Goal: Task Accomplishment & Management: Manage account settings

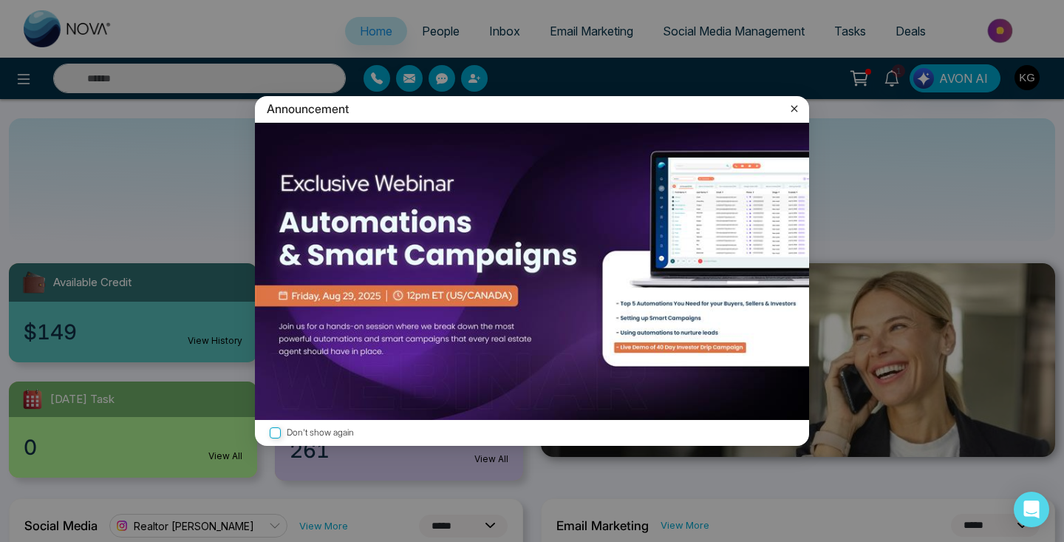
select select "*"
click at [796, 106] on icon at bounding box center [794, 108] width 15 height 15
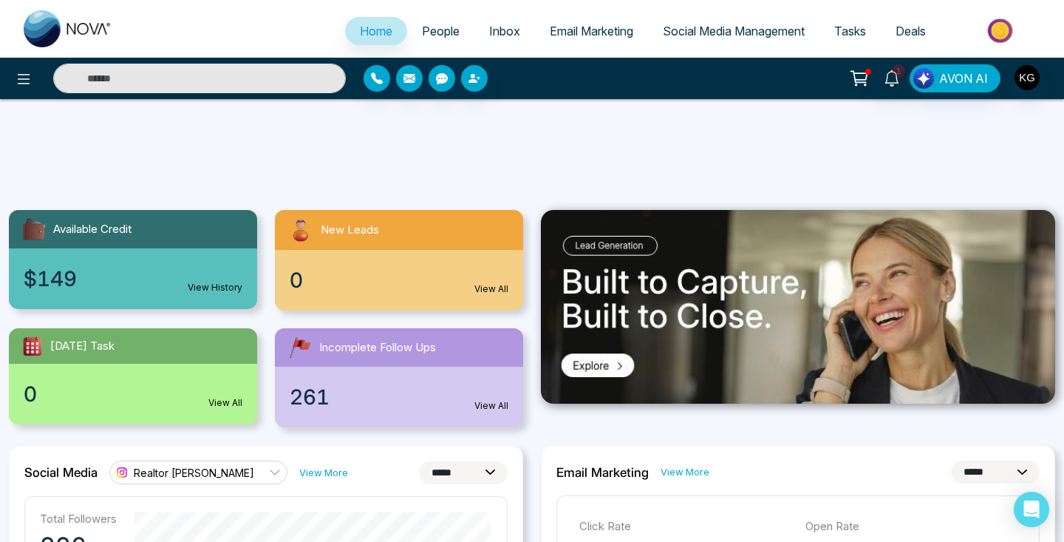
scroll to position [21, 0]
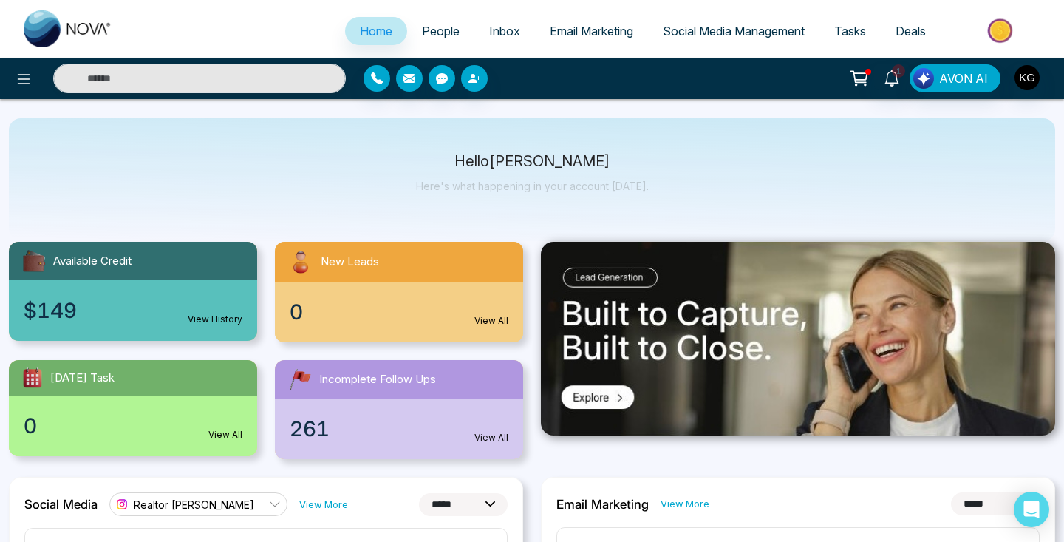
click at [369, 378] on span "Incomplete Follow Ups" at bounding box center [377, 379] width 117 height 17
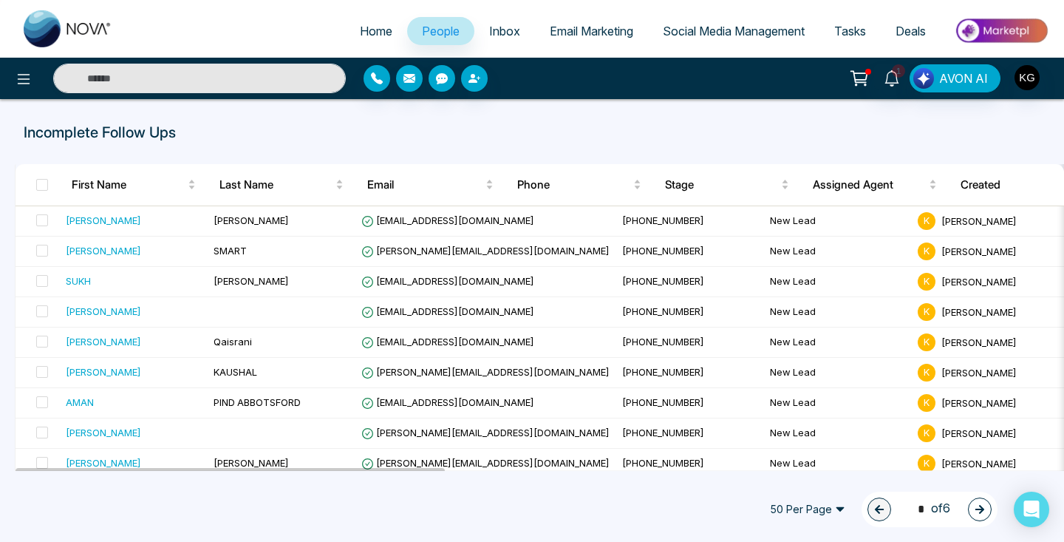
click at [895, 84] on icon at bounding box center [892, 78] width 16 height 16
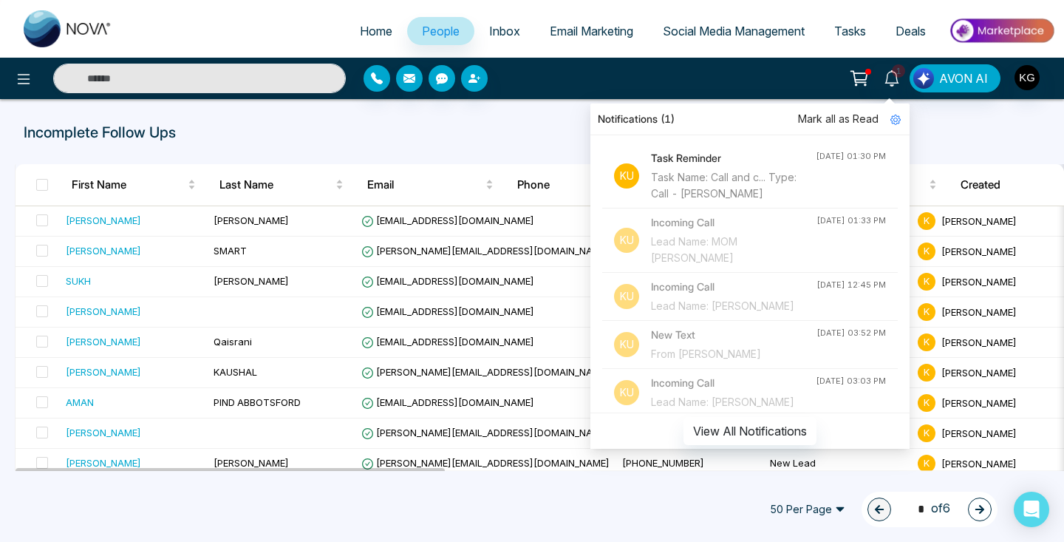
click at [779, 177] on div "Task Name: Call and c... Type: Call - [PERSON_NAME]" at bounding box center [733, 185] width 165 height 33
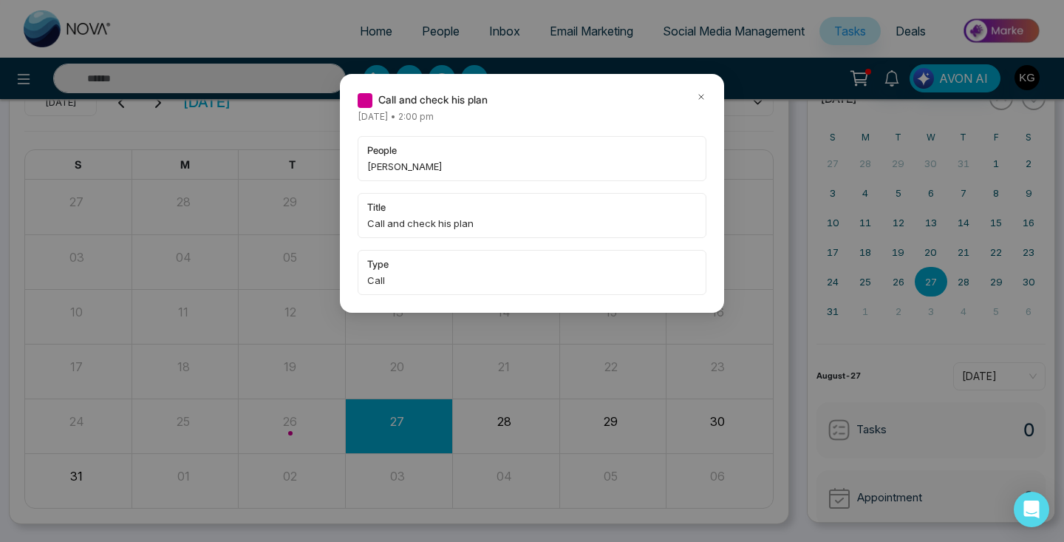
scroll to position [69, 0]
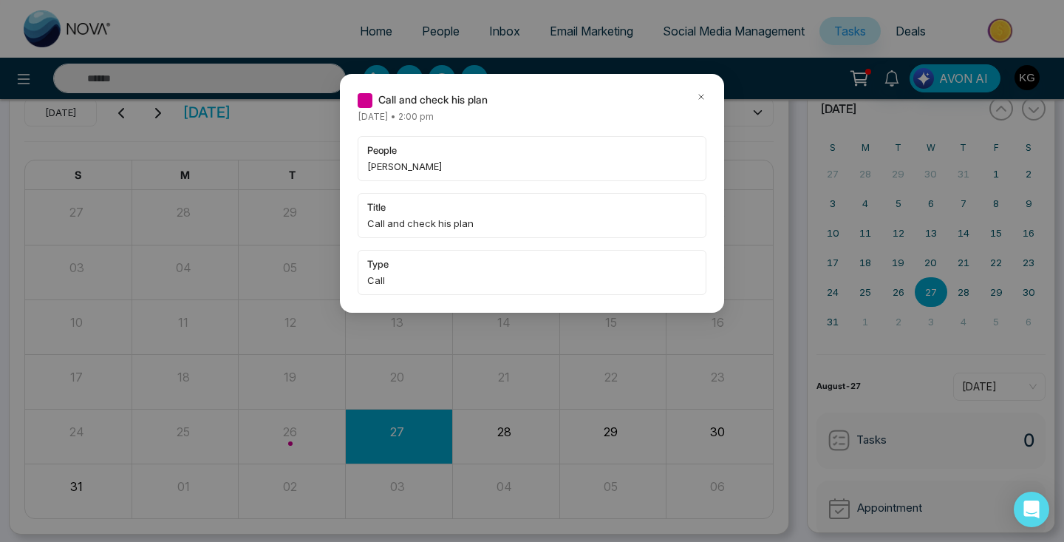
click at [699, 95] on icon at bounding box center [701, 97] width 4 height 4
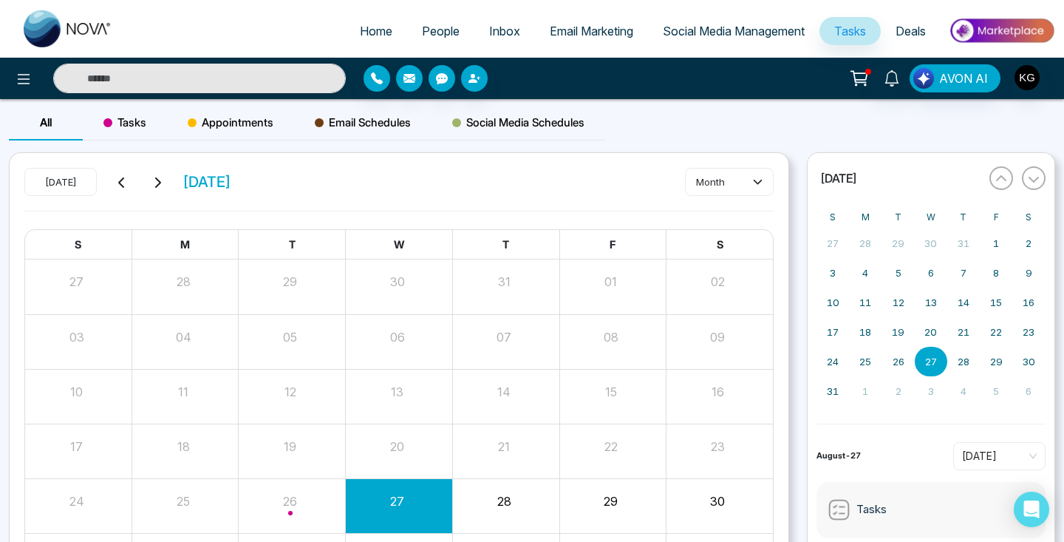
scroll to position [0, 0]
click at [123, 121] on span "Tasks" at bounding box center [124, 123] width 43 height 18
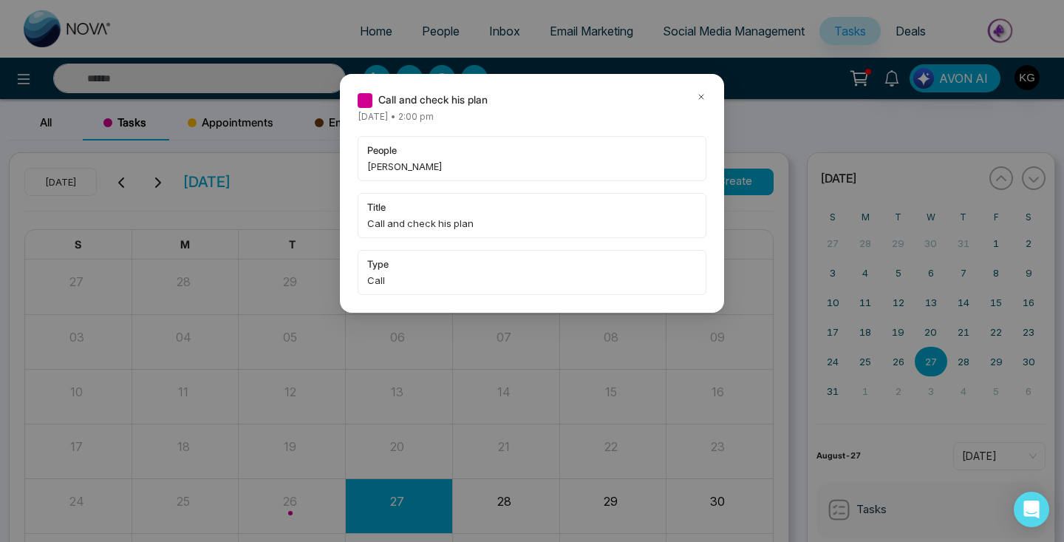
click at [700, 100] on icon at bounding box center [701, 97] width 10 height 10
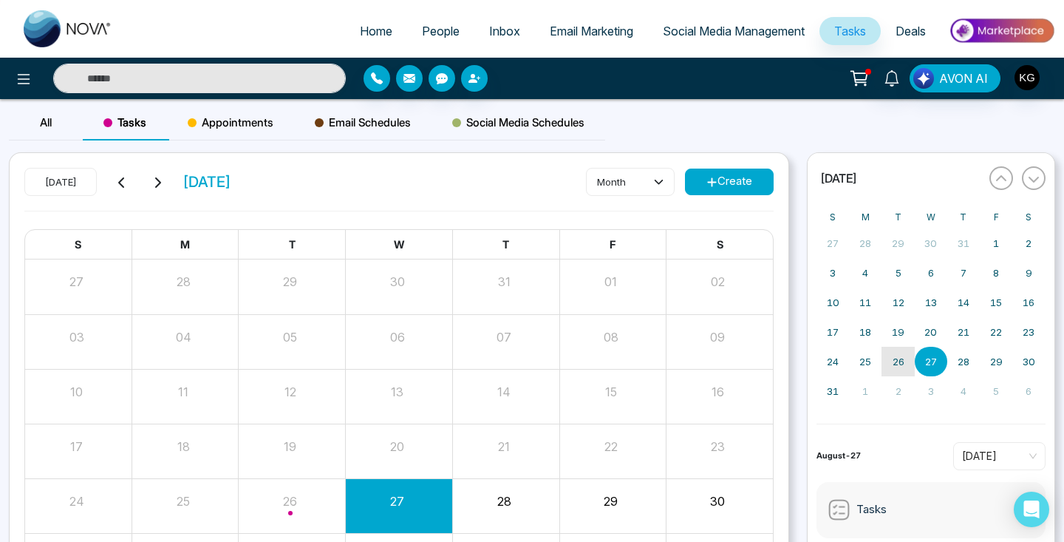
click at [904, 362] on abbr "26" at bounding box center [898, 361] width 12 height 12
click at [289, 497] on div "Month View" at bounding box center [292, 505] width 107 height 35
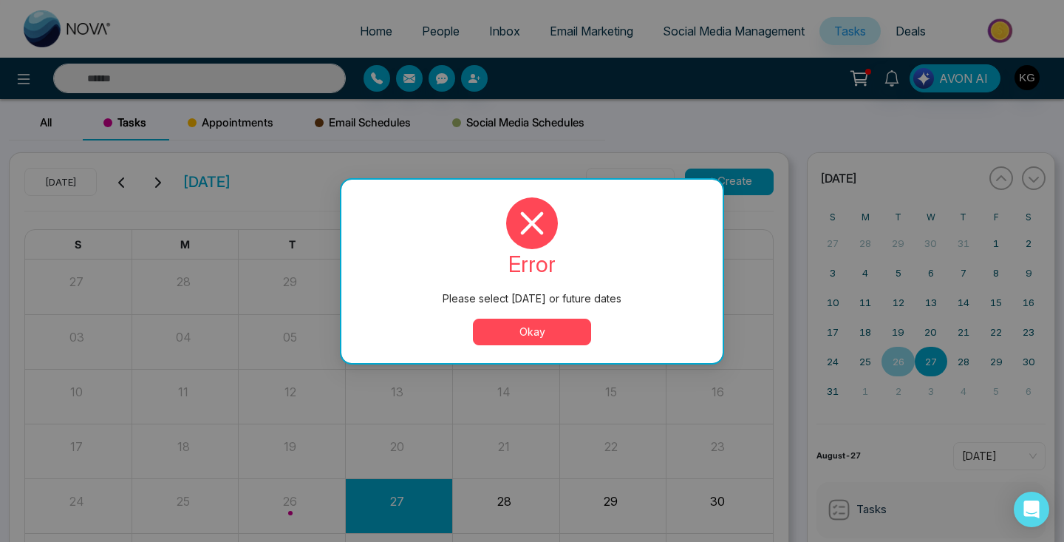
click at [533, 322] on button "Okay" at bounding box center [532, 331] width 118 height 27
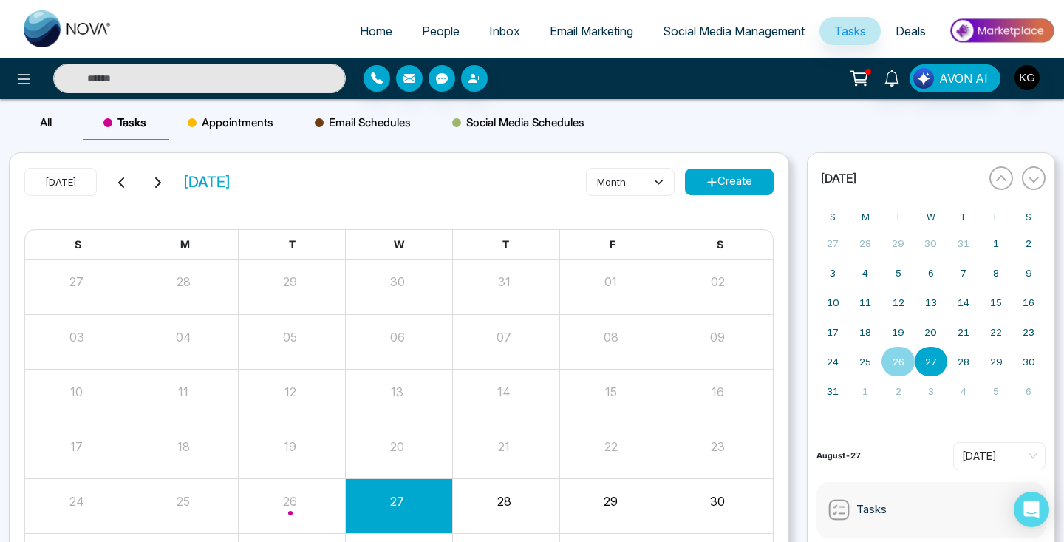
click at [40, 129] on span "All" at bounding box center [46, 122] width 12 height 14
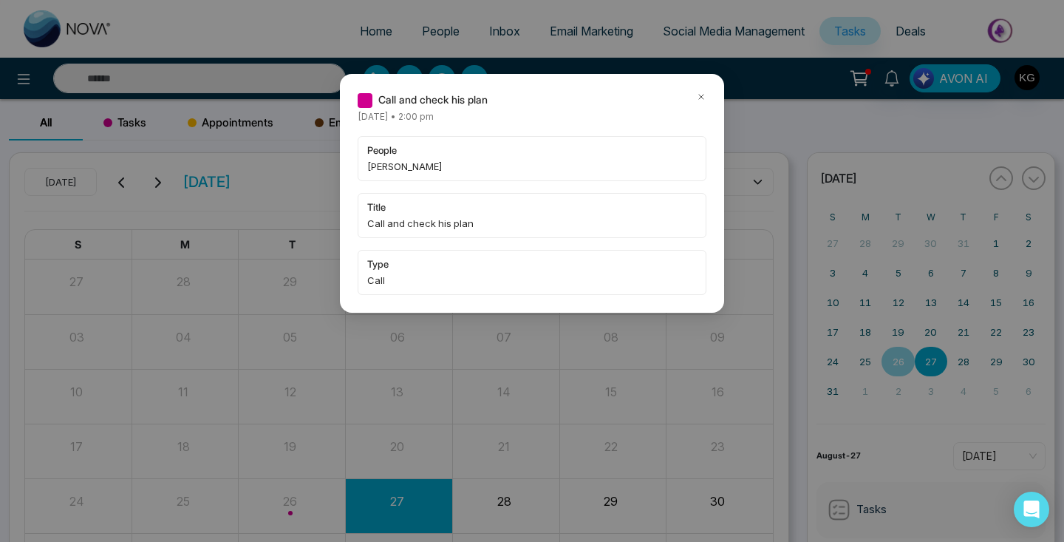
click at [385, 152] on span "people" at bounding box center [531, 150] width 329 height 15
click at [383, 95] on span "Call and check his plan" at bounding box center [432, 100] width 109 height 16
click at [372, 100] on div "Call and check his plan" at bounding box center [423, 100] width 130 height 16
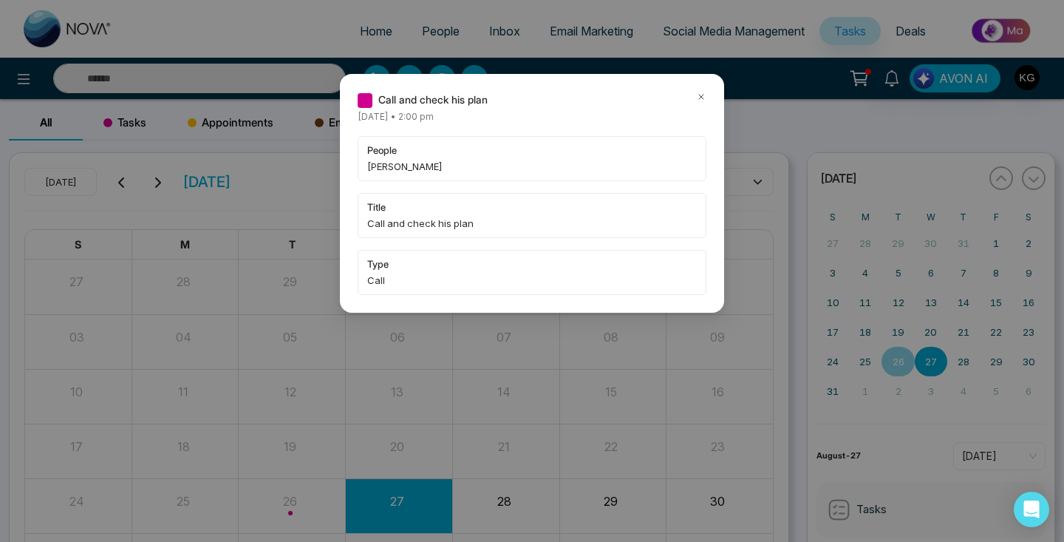
click at [352, 103] on div "Call and check his plan [DATE] • 2:00 pm people [PERSON_NAME] title Call and ch…" at bounding box center [532, 193] width 384 height 239
click at [375, 109] on div "Call and check his plan [DATE] • 2:00 pm people [PERSON_NAME] title Call and ch…" at bounding box center [532, 193] width 349 height 203
click at [702, 95] on icon at bounding box center [701, 97] width 10 height 10
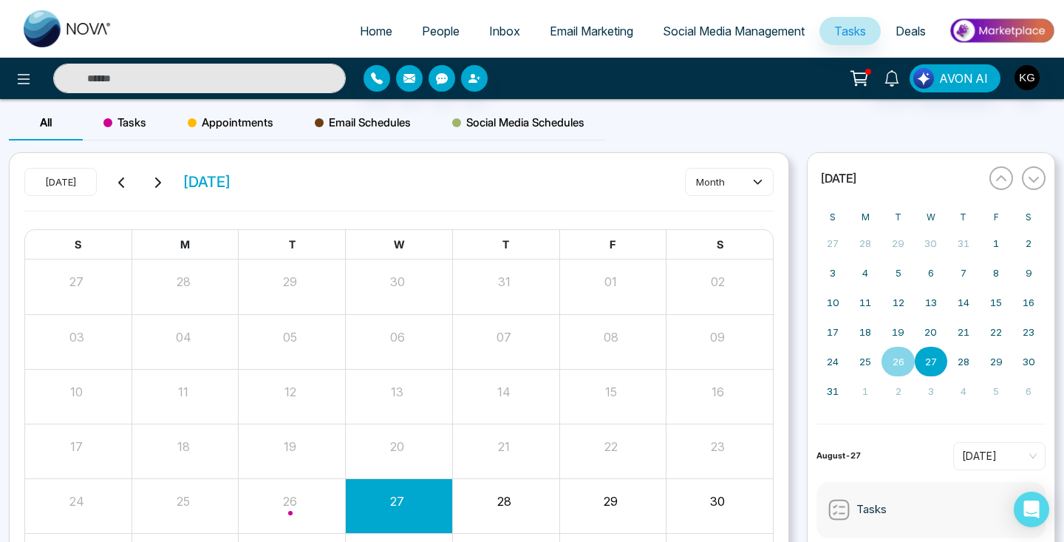
click at [344, 123] on span "Email Schedules" at bounding box center [363, 123] width 96 height 18
click at [536, 126] on span "Social Media Schedules" at bounding box center [518, 123] width 132 height 18
click at [489, 29] on span "Inbox" at bounding box center [504, 31] width 31 height 15
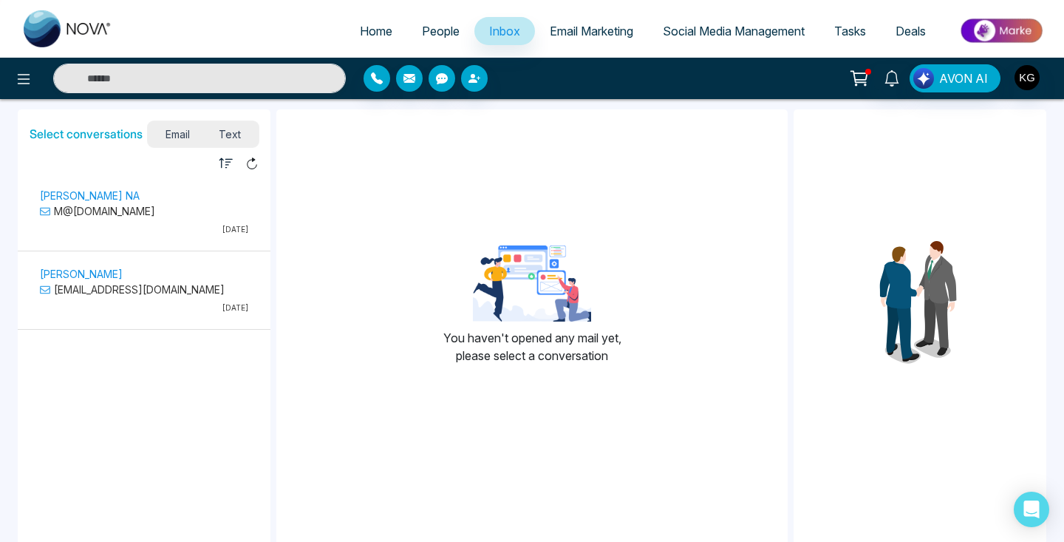
click at [433, 27] on span "People" at bounding box center [441, 31] width 38 height 15
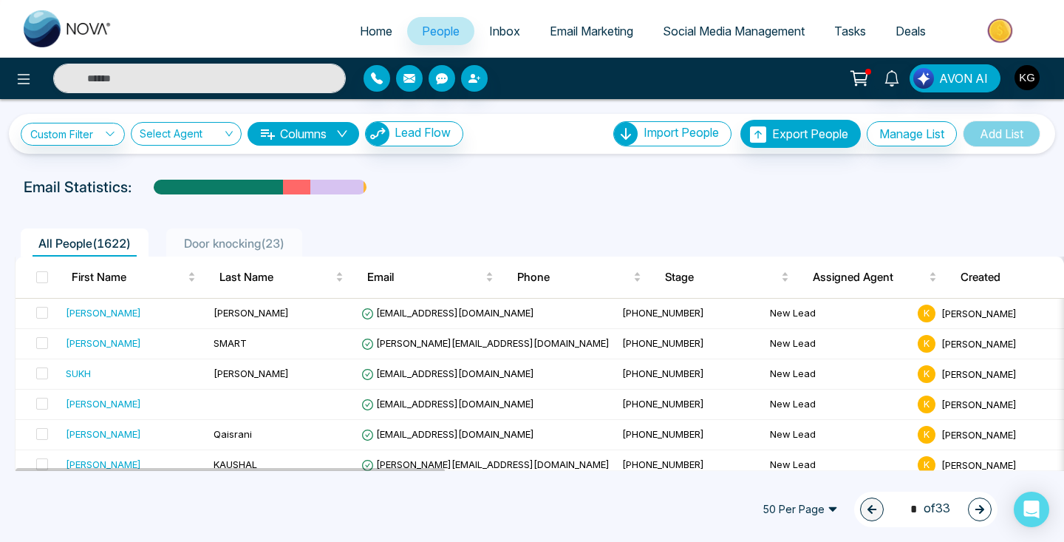
click at [366, 27] on span "Home" at bounding box center [376, 31] width 33 height 15
select select "*"
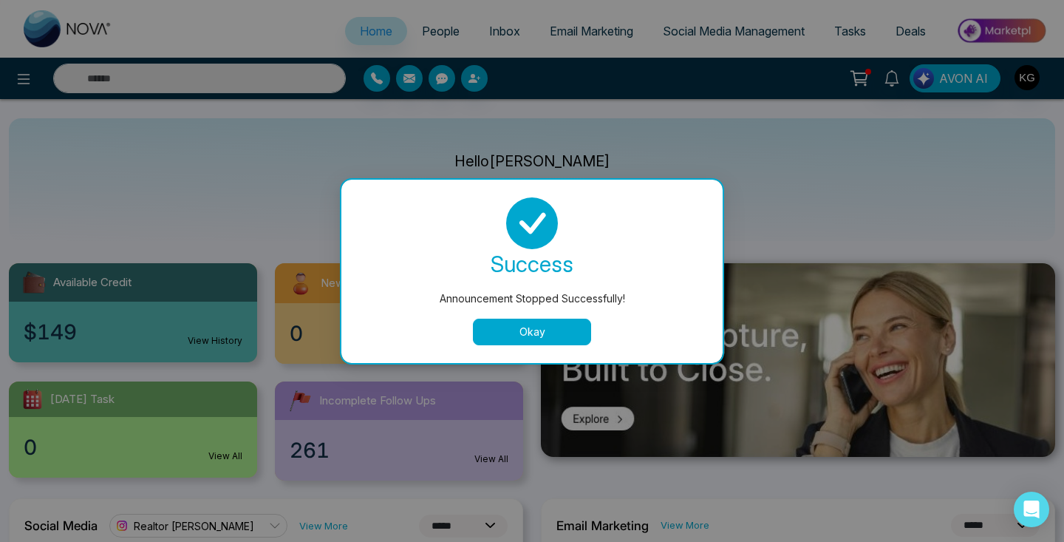
click at [505, 329] on button "Okay" at bounding box center [532, 331] width 118 height 27
